Goal: Find specific page/section: Find specific page/section

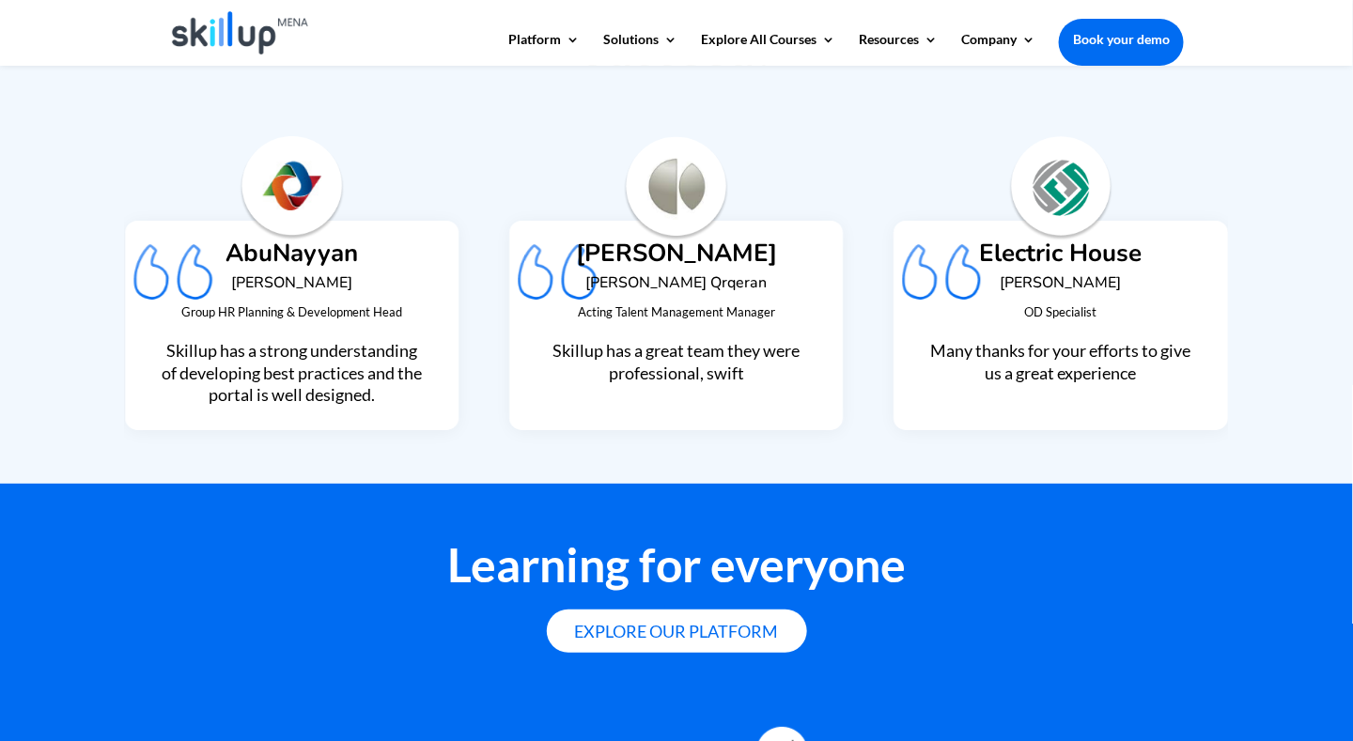
scroll to position [4697, 0]
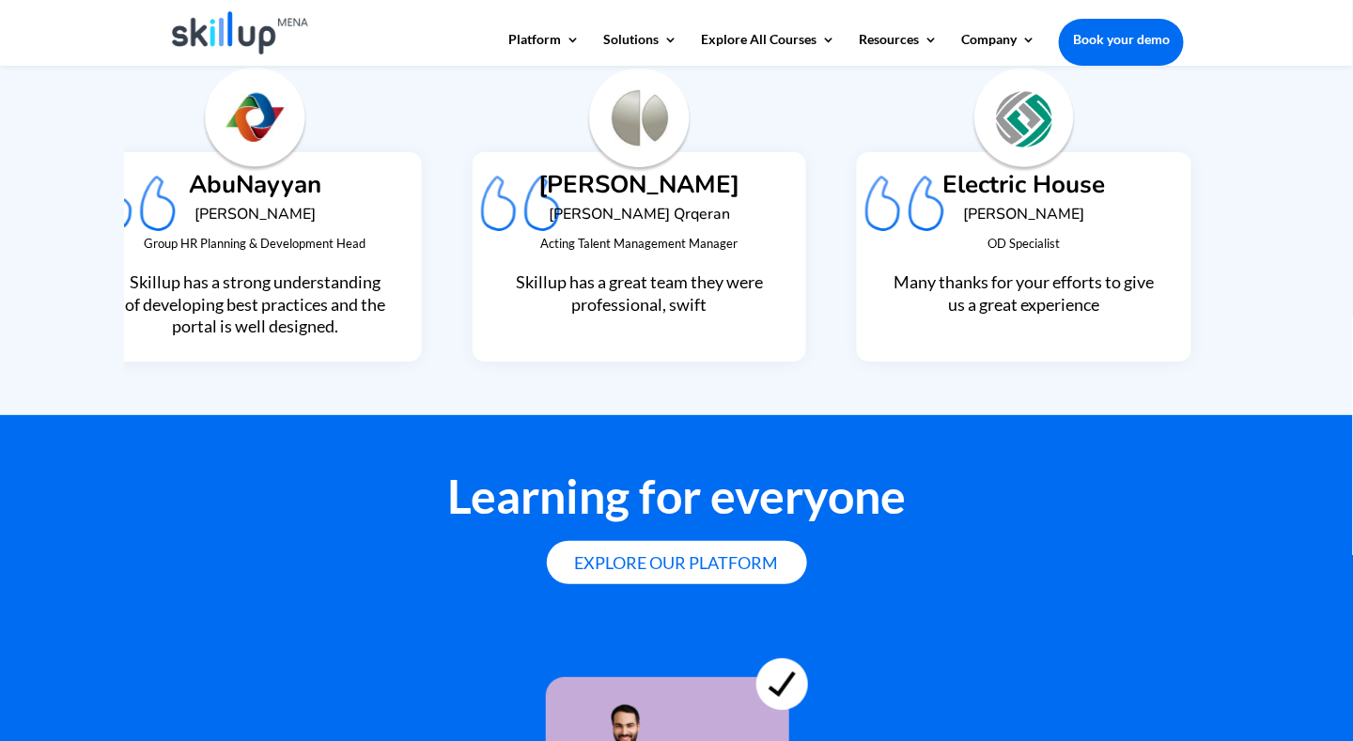
click at [312, 233] on div "AbuNayyan [PERSON_NAME] Group HR Planning & Development Head Skillup has a stro…" at bounding box center [255, 255] width 264 height 165
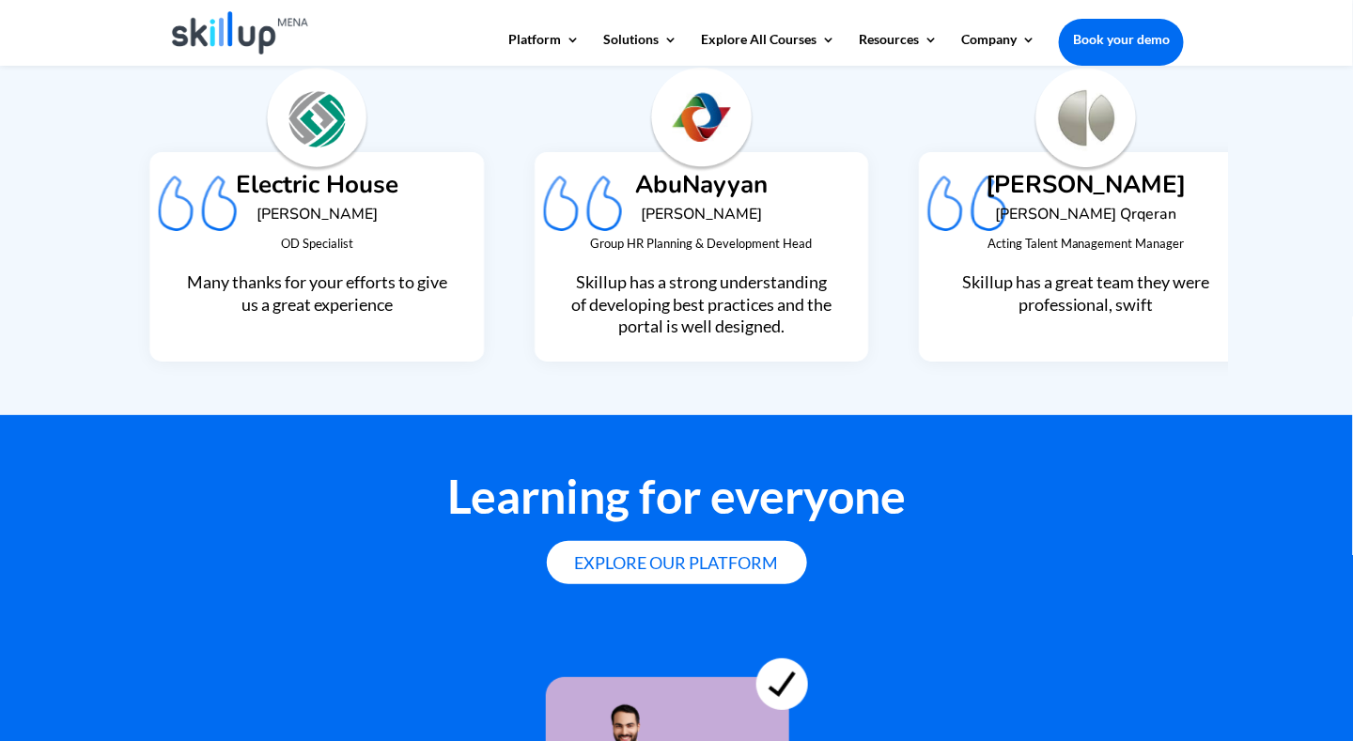
click at [271, 184] on div "Electric House [PERSON_NAME] OD Specialist Many thanks for your efforts to give…" at bounding box center [317, 255] width 264 height 165
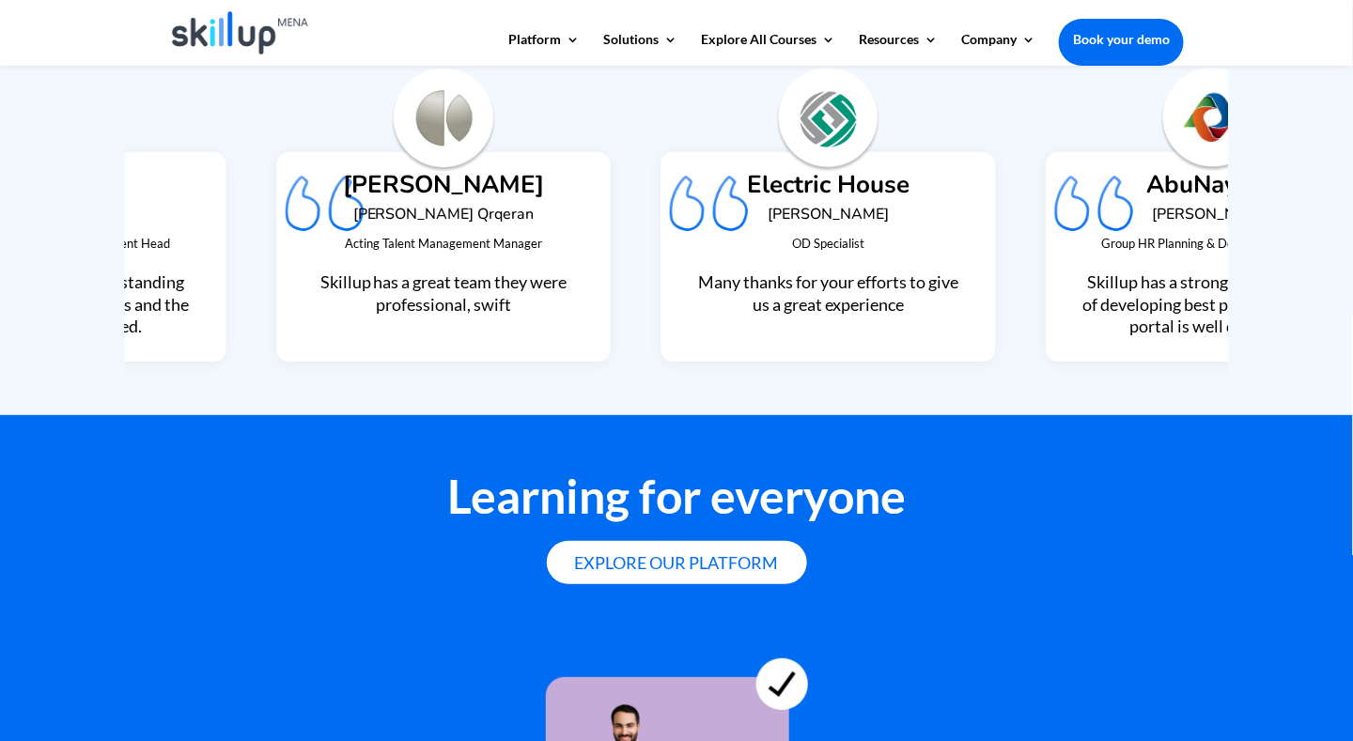
click at [491, 195] on div "[PERSON_NAME] [PERSON_NAME] Qrqeran Acting Talent Management Manager [PERSON_NA…" at bounding box center [443, 255] width 264 height 165
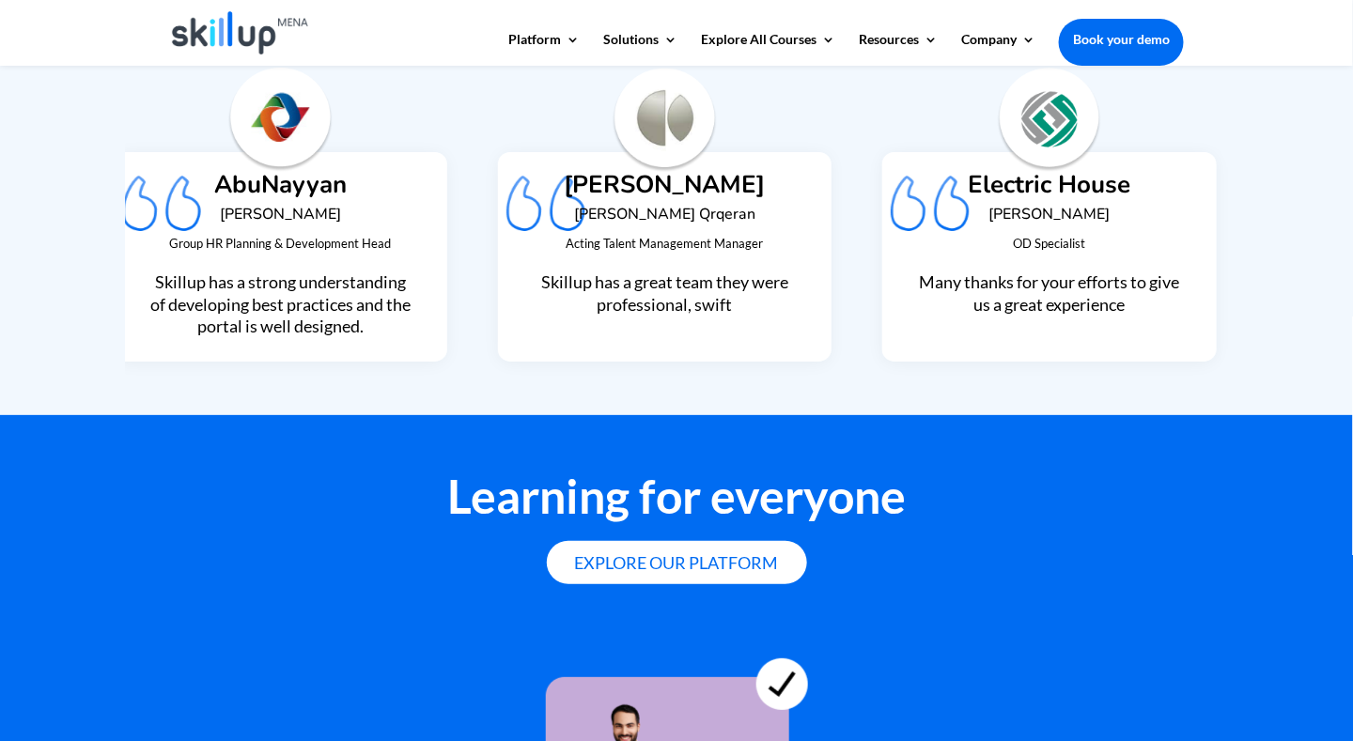
click at [700, 180] on div "[PERSON_NAME] [PERSON_NAME] Qrqeran Acting Talent Management Manager [PERSON_NA…" at bounding box center [665, 255] width 264 height 165
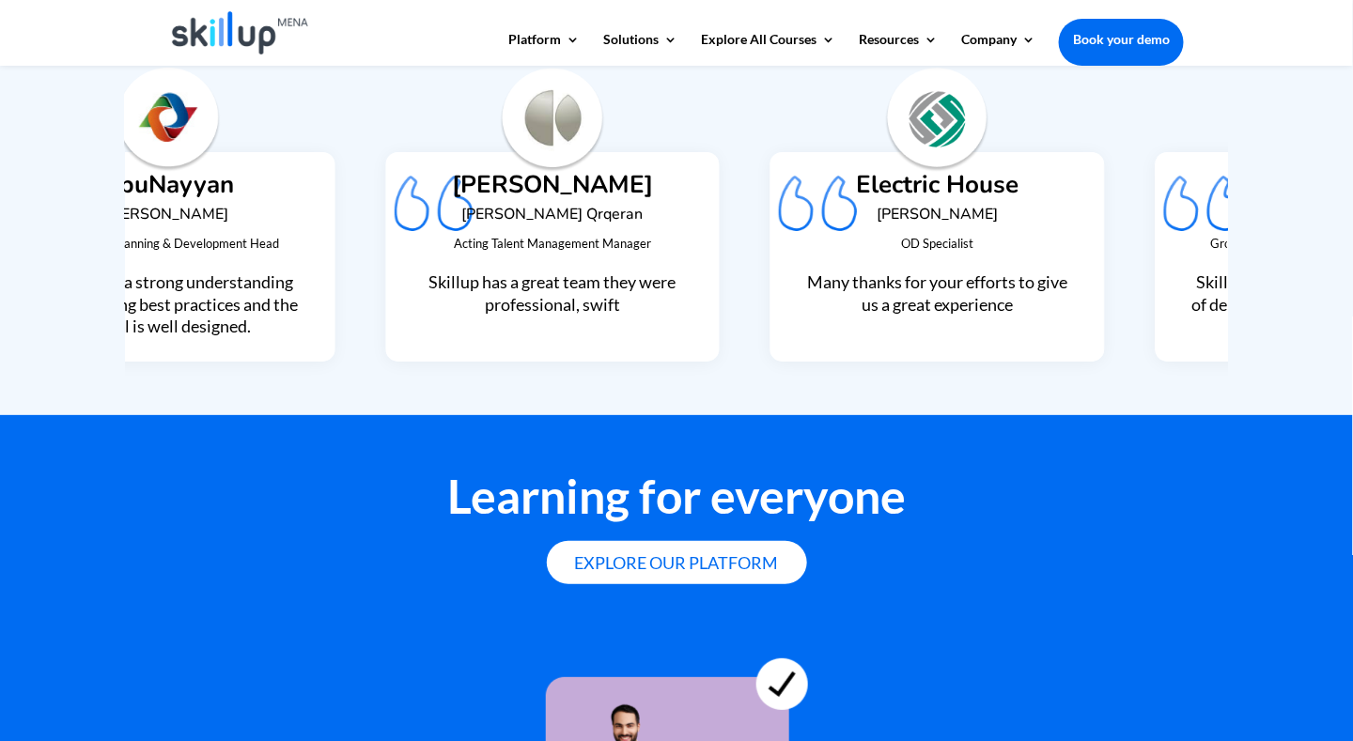
click at [420, 248] on div "Acting Talent Management Manager [PERSON_NAME] has a great team they were profe…" at bounding box center [552, 273] width 264 height 85
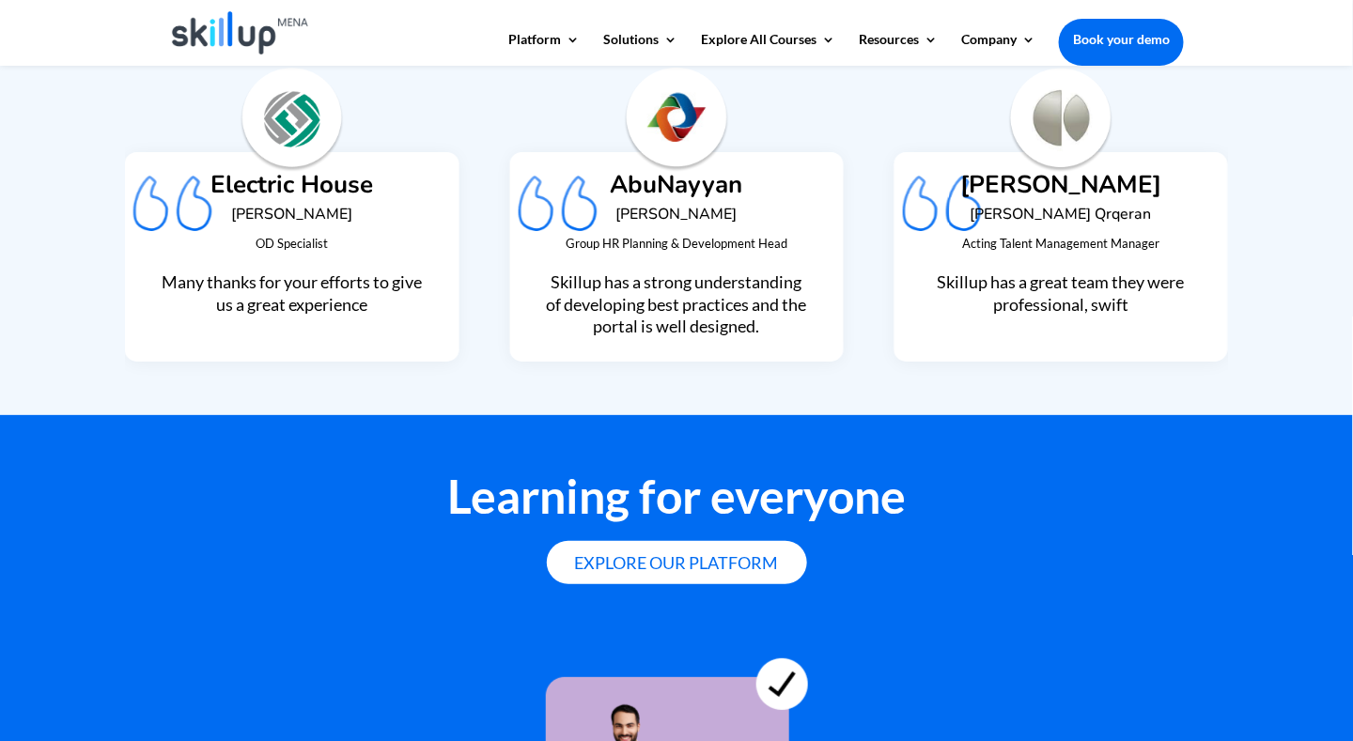
scroll to position [4603, 0]
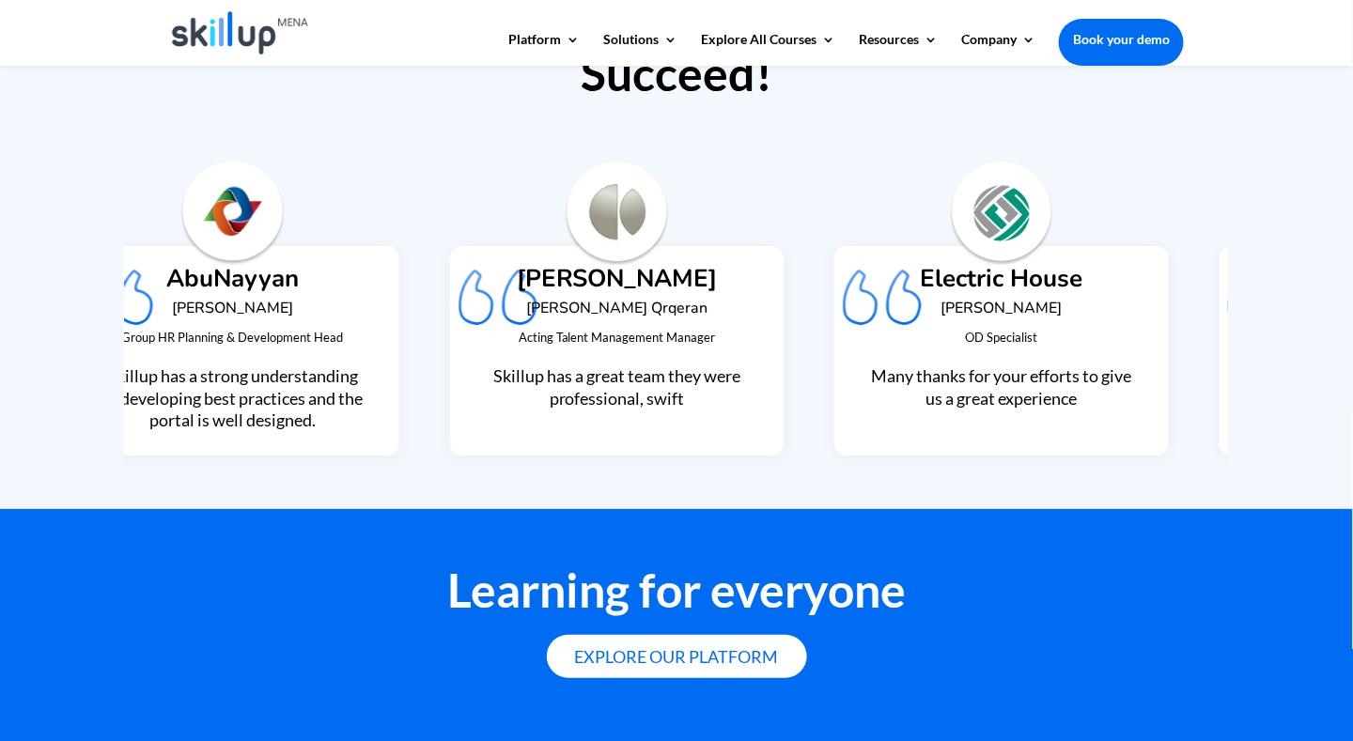
click at [1149, 349] on div "Electric House [PERSON_NAME] OD Specialist Many thanks for your efforts to give…" at bounding box center [1000, 350] width 333 height 209
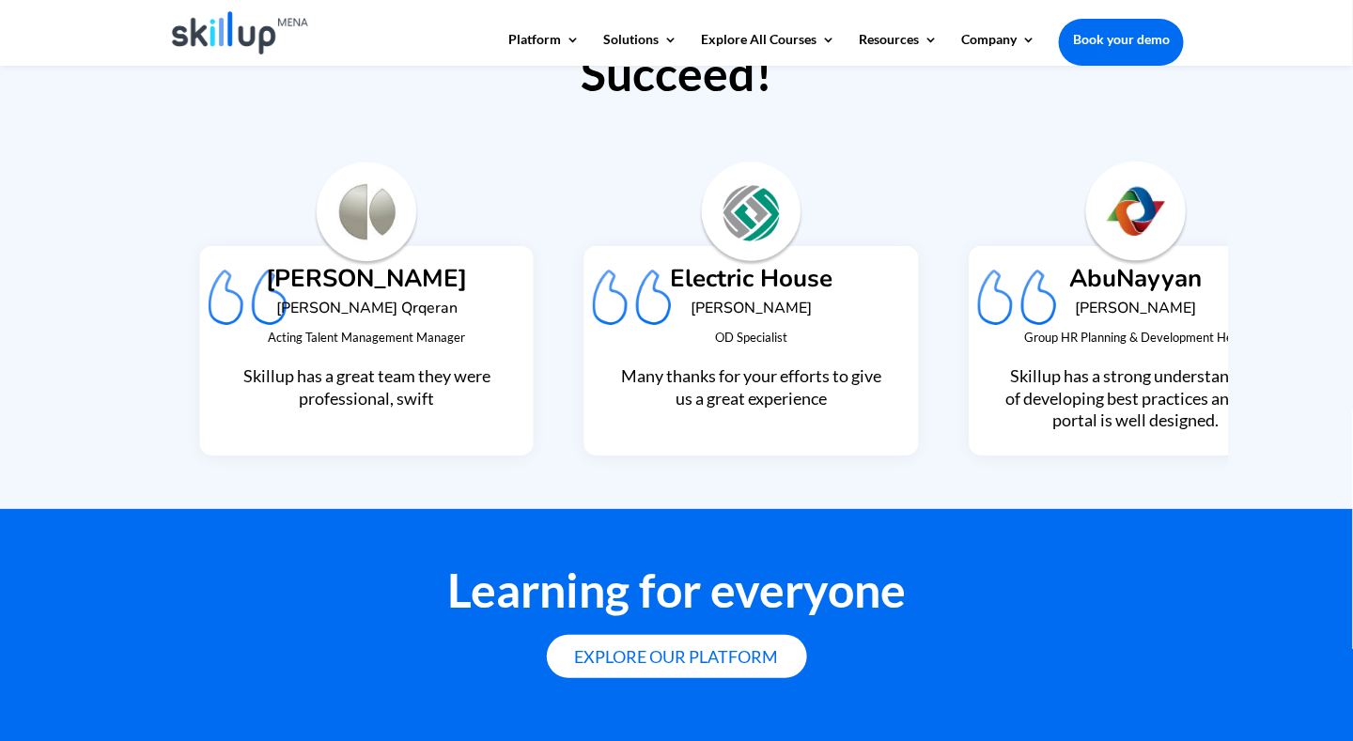
click at [1238, 365] on div "Our Happy Customers Are What Makes Us Succeed! [PERSON_NAME] Qrqeran Acting Tal…" at bounding box center [676, 212] width 1353 height 595
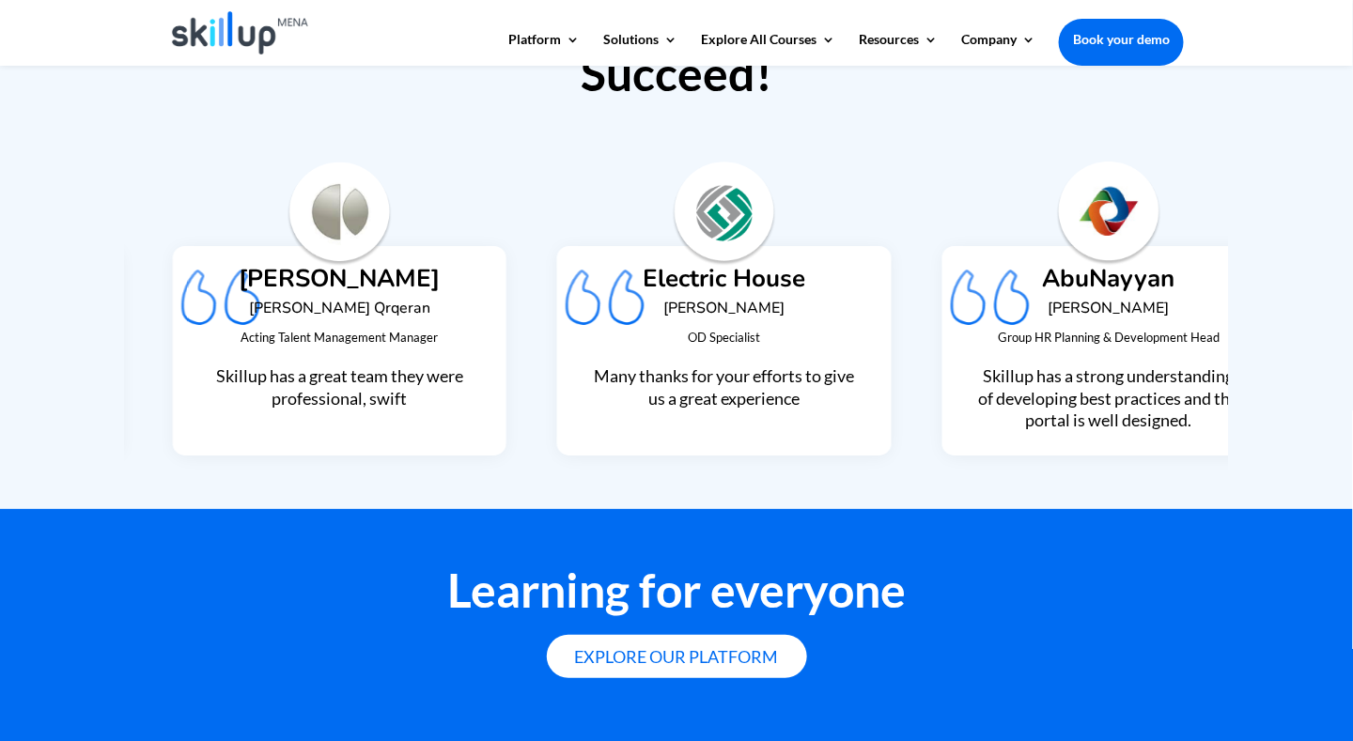
click at [395, 281] on h4 "[PERSON_NAME]" at bounding box center [340, 284] width 264 height 34
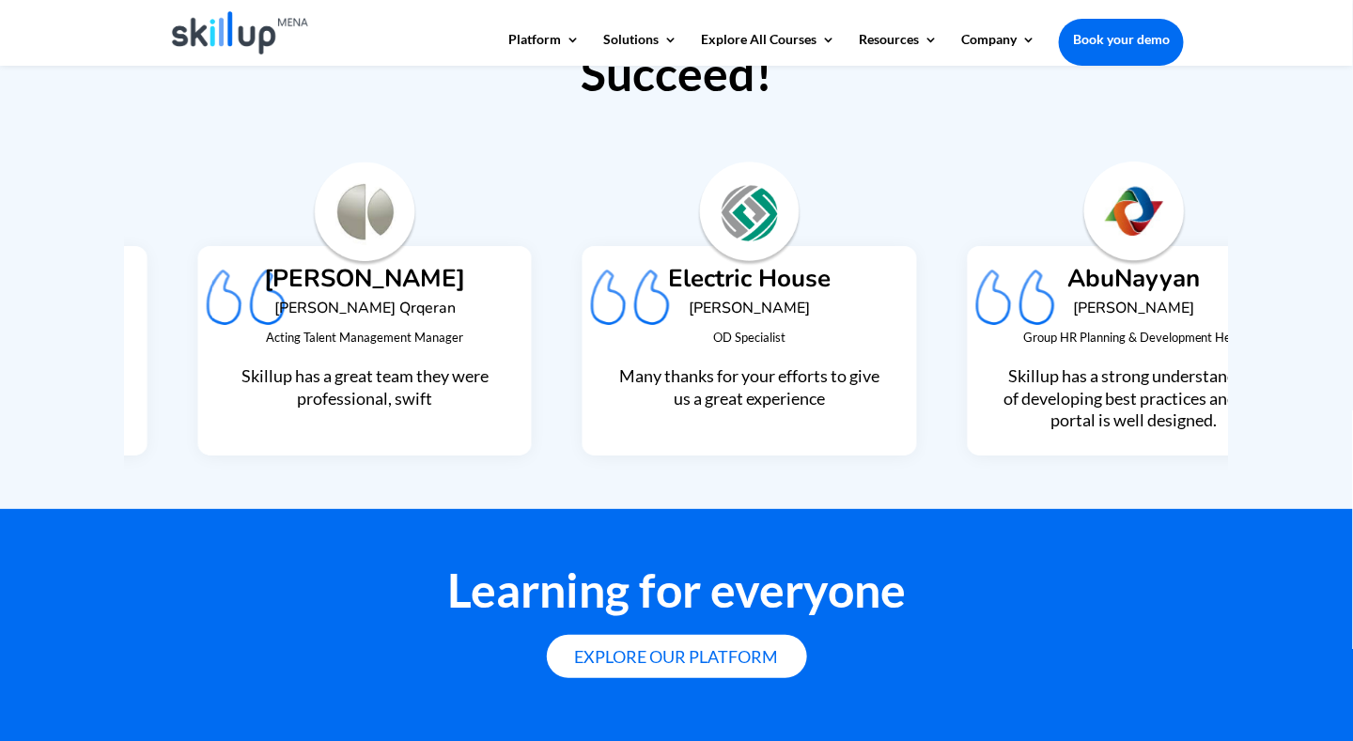
click at [315, 267] on h4 "[PERSON_NAME]" at bounding box center [365, 284] width 264 height 34
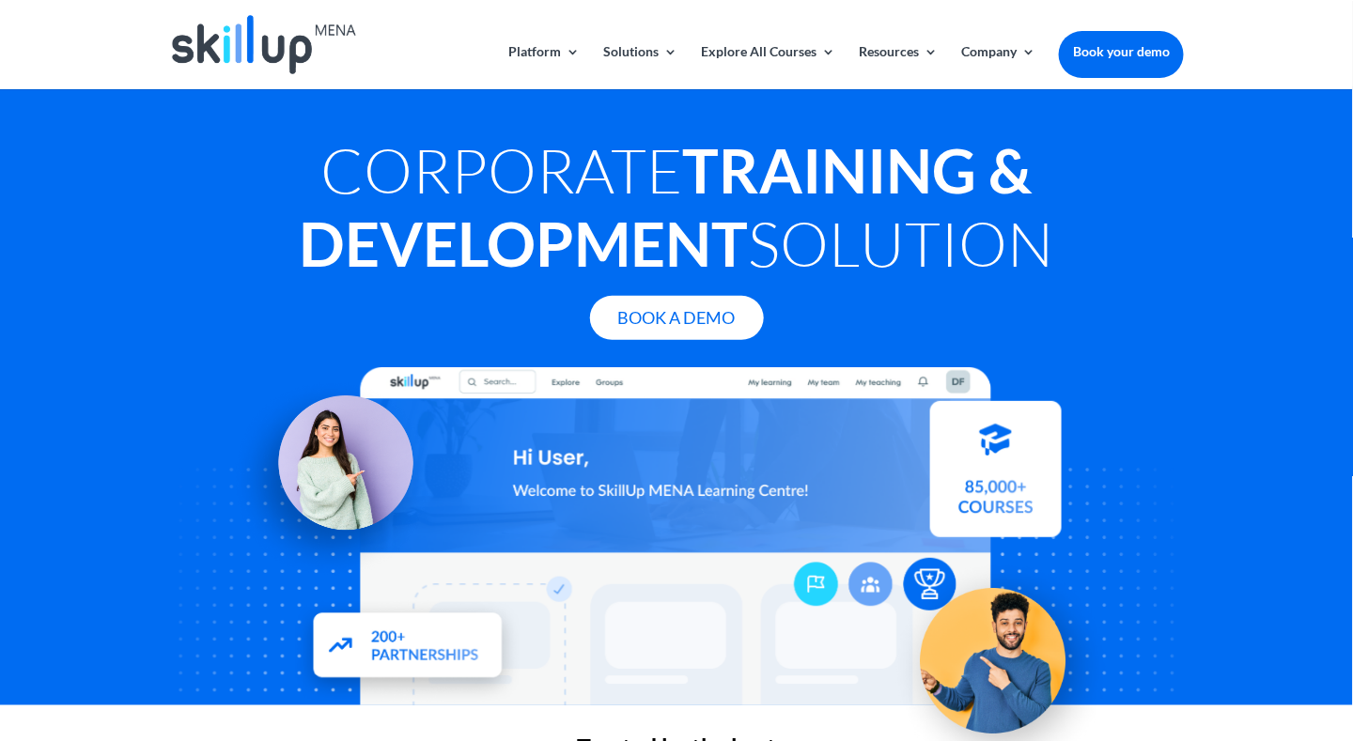
scroll to position [0, 0]
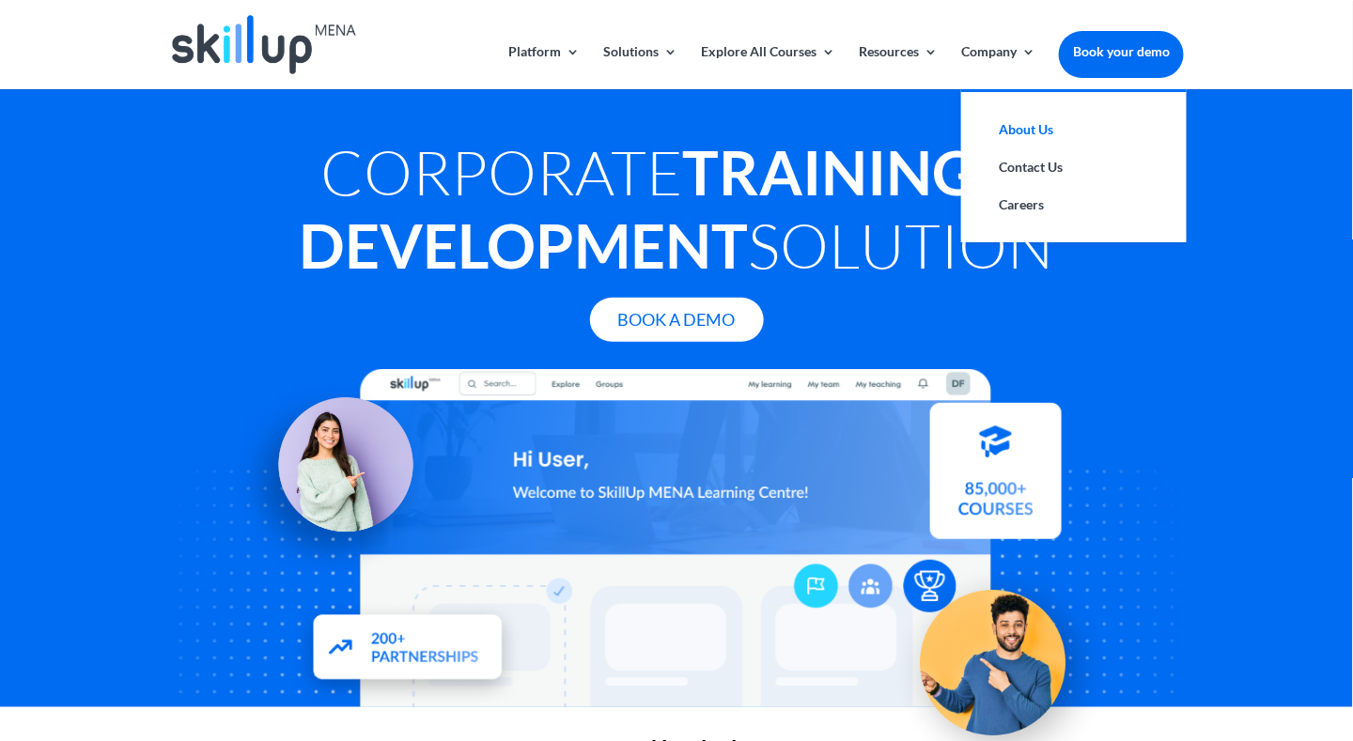
click at [1024, 124] on link "About Us" at bounding box center [1074, 130] width 188 height 38
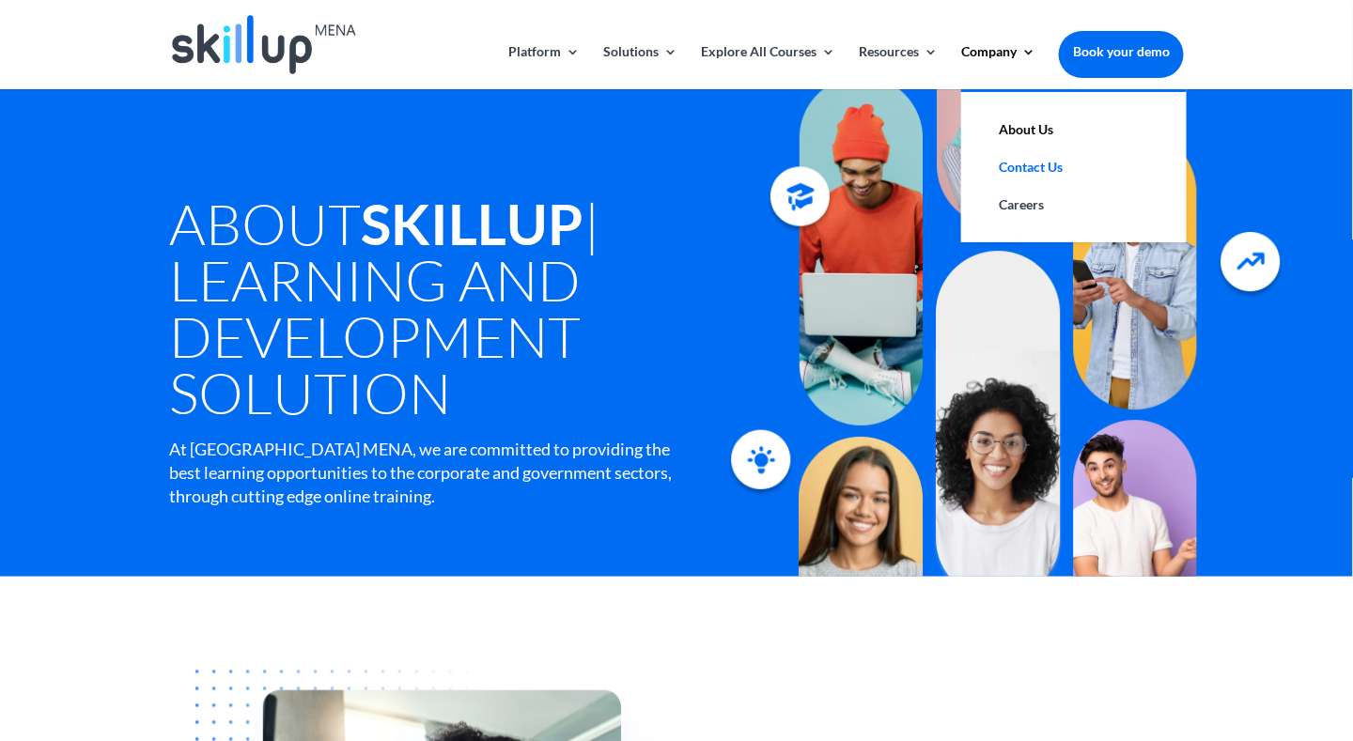
click at [1027, 172] on link "Contact Us" at bounding box center [1074, 167] width 188 height 38
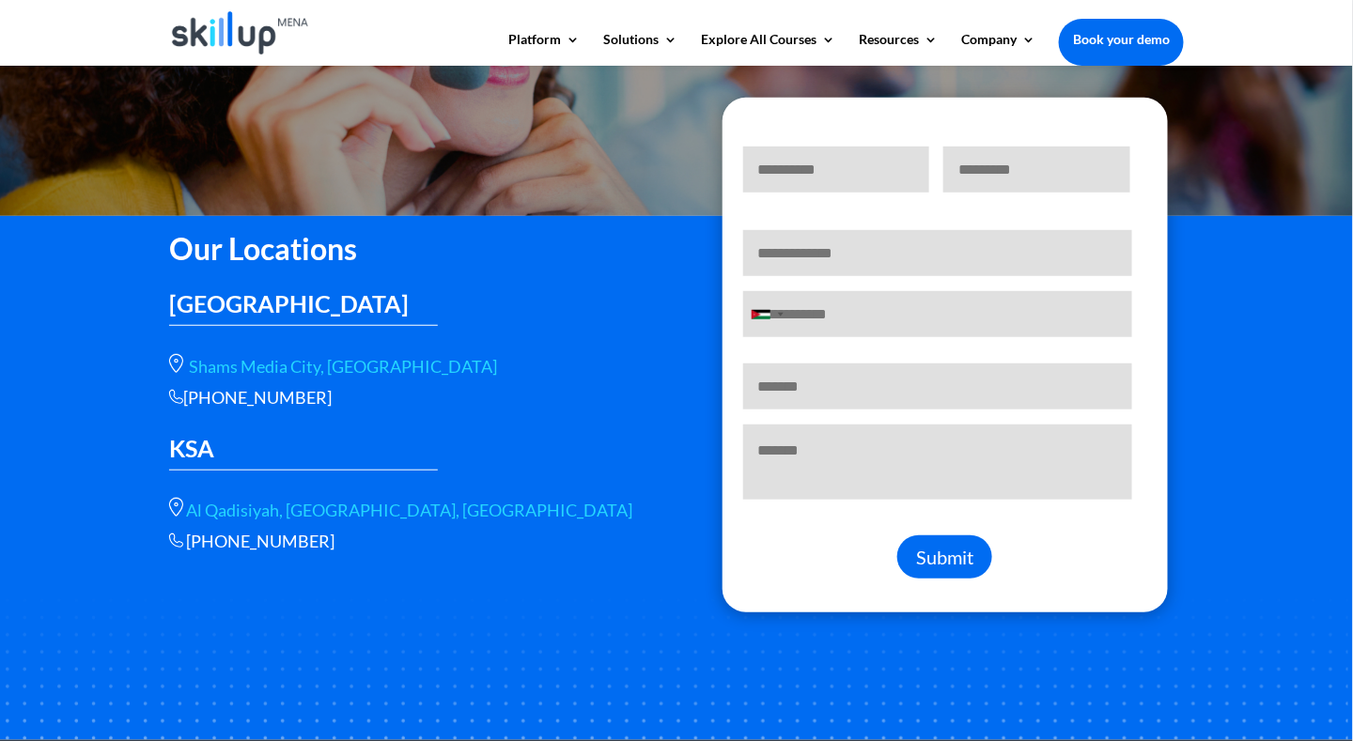
scroll to position [94, 0]
